Goal: Navigation & Orientation: Find specific page/section

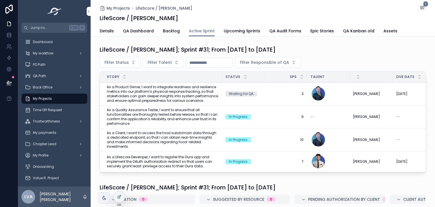
click at [407, 21] on div "LifeScore / [PERSON_NAME]" at bounding box center [263, 18] width 326 height 8
click at [115, 6] on span "My Projects" at bounding box center [119, 8] width 24 height 6
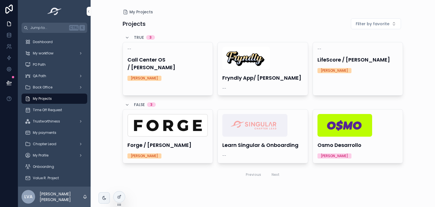
click at [174, 67] on div "-- Call Center OS / [PERSON_NAME] [PERSON_NAME]" at bounding box center [168, 63] width 90 height 43
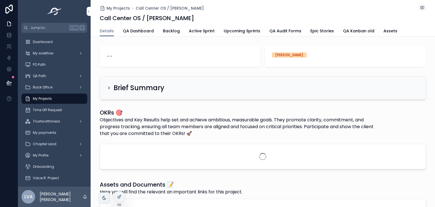
click at [203, 33] on span "Active Sprint" at bounding box center [202, 31] width 26 height 6
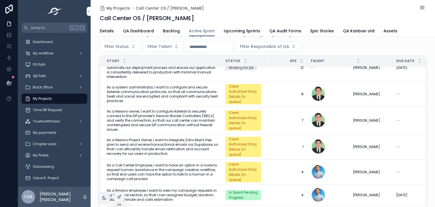
scroll to position [281, 0]
click at [137, 27] on link "QA Dashboard" at bounding box center [138, 31] width 31 height 11
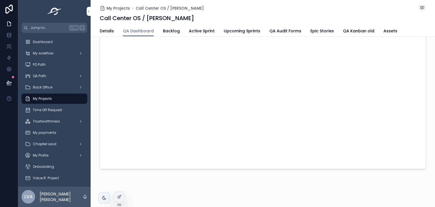
scroll to position [80, 0]
